Goal: Task Accomplishment & Management: Use online tool/utility

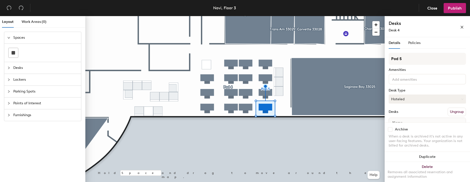
scroll to position [22, 0]
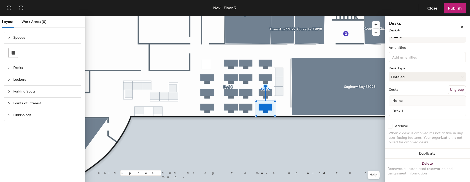
click at [421, 78] on button "Hoteled" at bounding box center [426, 76] width 77 height 9
click at [403, 93] on div "Assigned" at bounding box center [414, 93] width 50 height 8
click at [403, 102] on span "Name" at bounding box center [397, 100] width 15 height 9
click at [399, 110] on input "Desk 4" at bounding box center [427, 110] width 75 height 7
click at [406, 109] on input "Desk 4" at bounding box center [427, 110] width 75 height 7
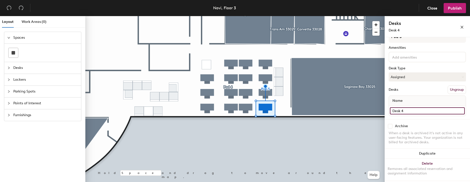
click at [406, 109] on input "Desk 4" at bounding box center [427, 110] width 75 height 7
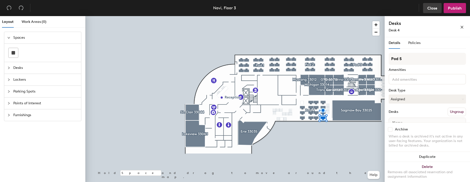
click at [435, 11] on button "Close" at bounding box center [432, 8] width 19 height 10
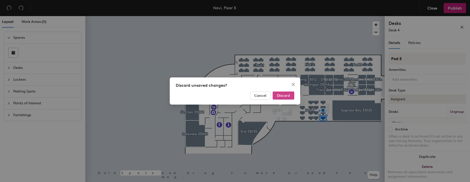
click at [280, 95] on span "Discard" at bounding box center [283, 95] width 13 height 4
